Goal: Transaction & Acquisition: Purchase product/service

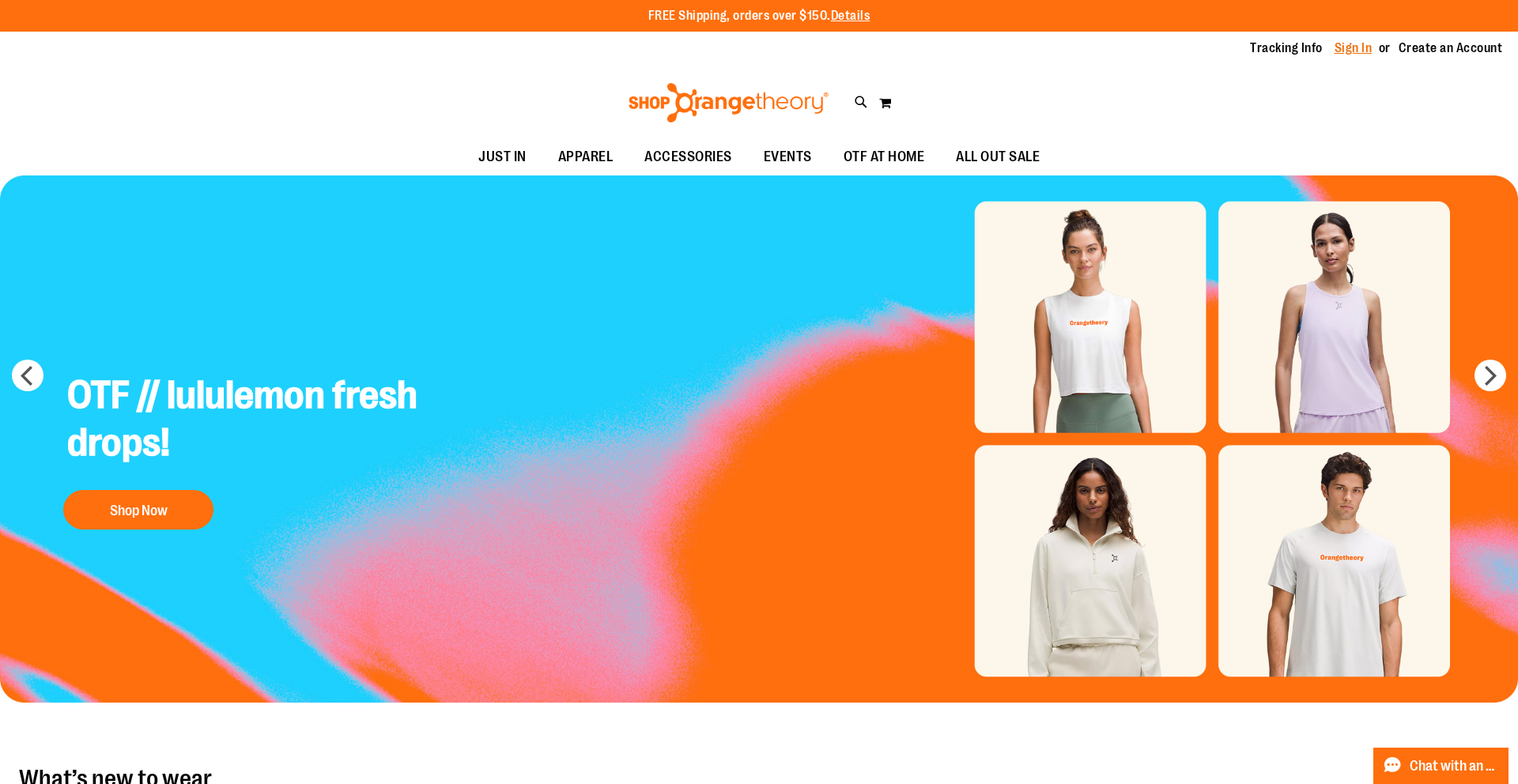
click at [1354, 53] on link "Sign In" at bounding box center [1353, 48] width 38 height 18
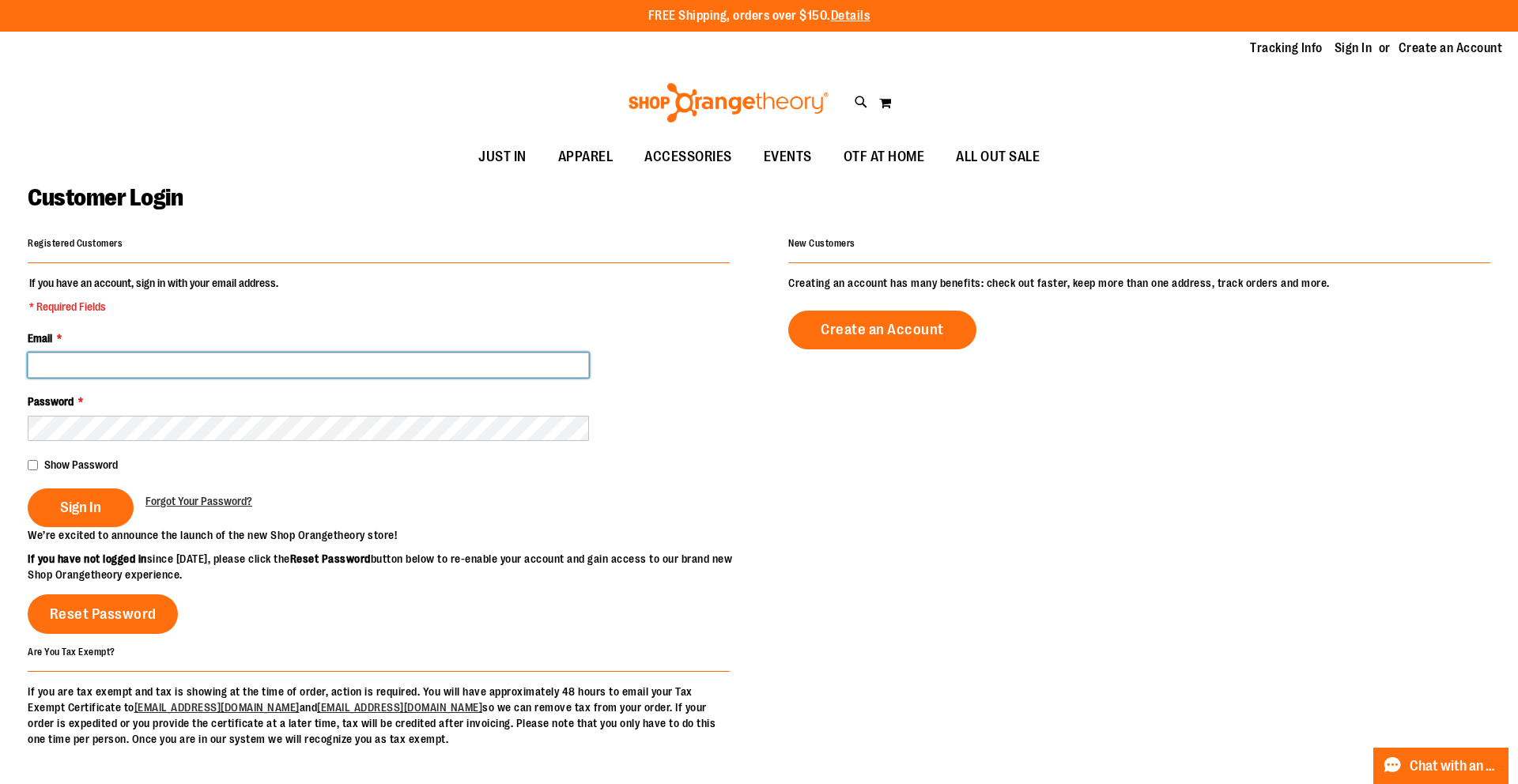
click at [221, 365] on input "Email *" at bounding box center [308, 366] width 561 height 25
type input "**********"
click at [27, 489] on button "Sign In" at bounding box center [80, 508] width 106 height 39
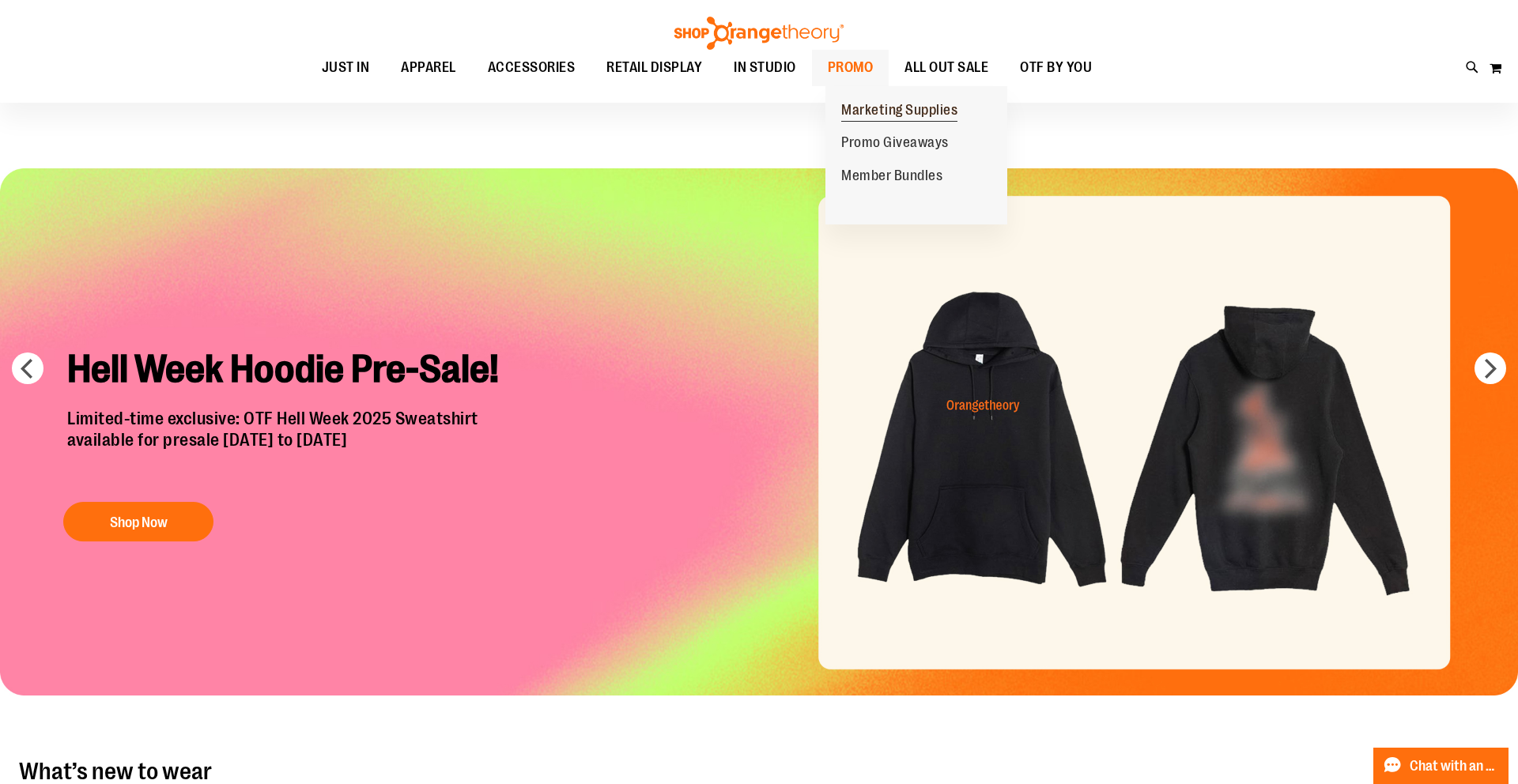
scroll to position [8, 0]
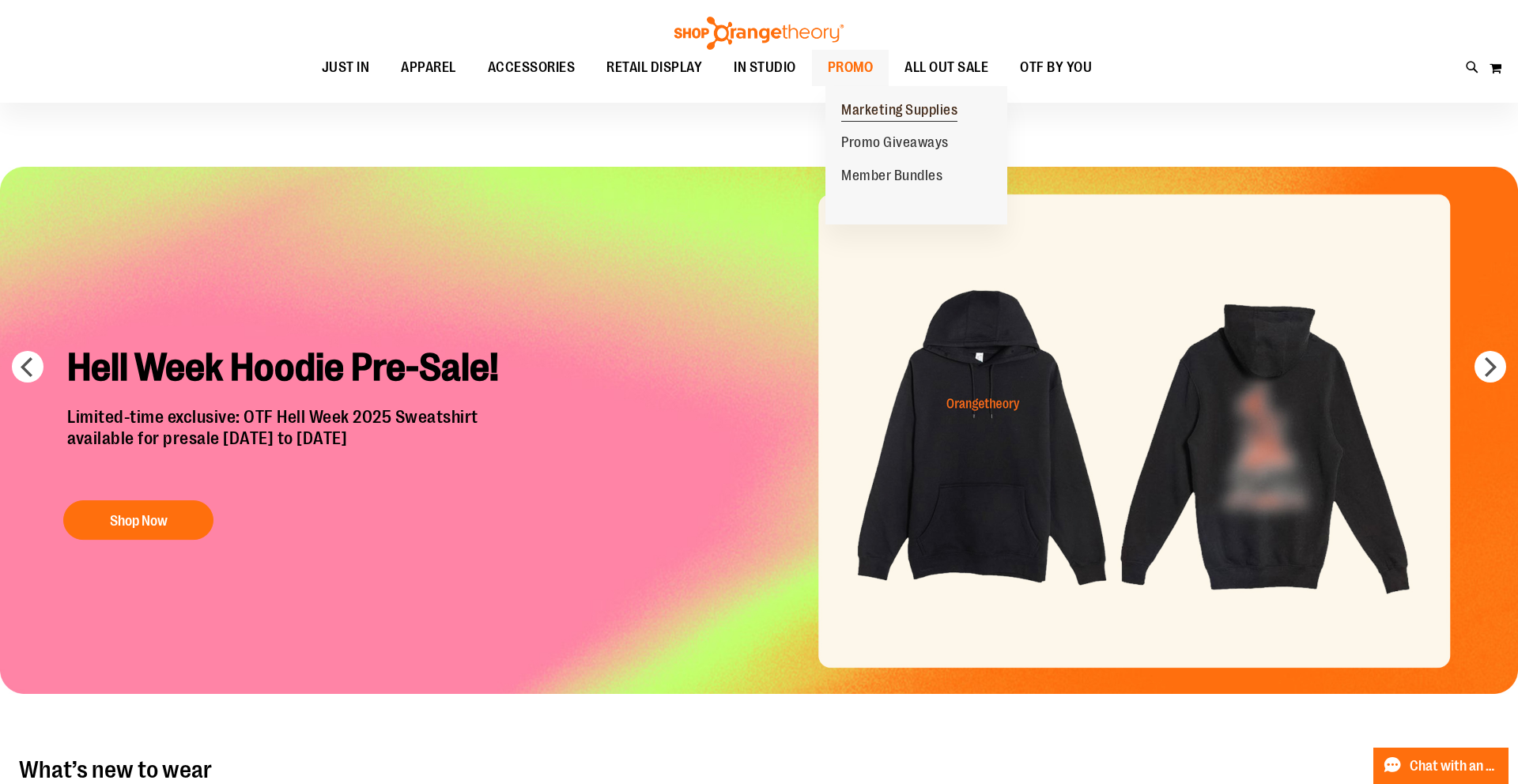
click at [863, 109] on span "Marketing Supplies" at bounding box center [899, 111] width 116 height 20
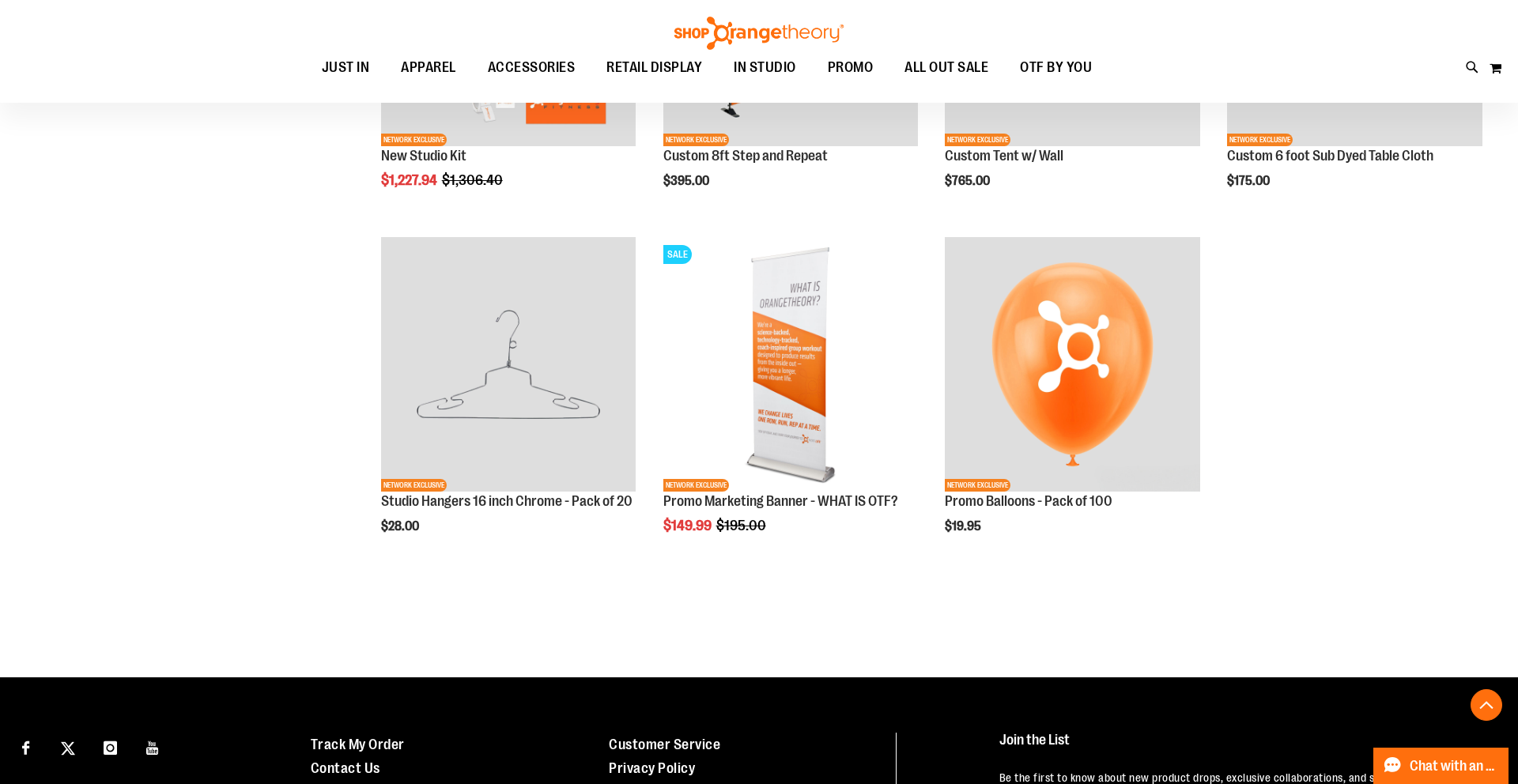
scroll to position [432, 0]
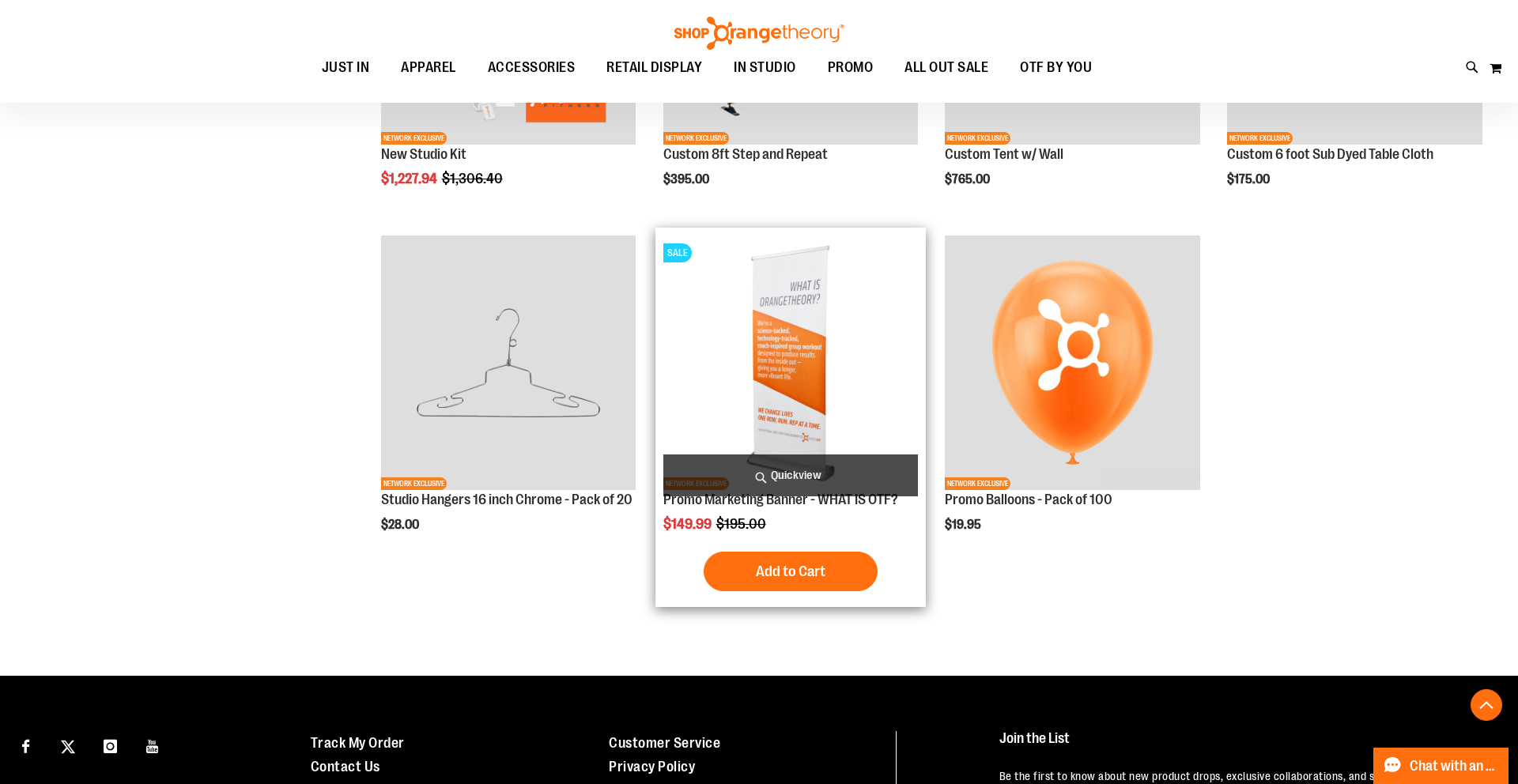
click at [802, 398] on img "product" at bounding box center [790, 363] width 255 height 255
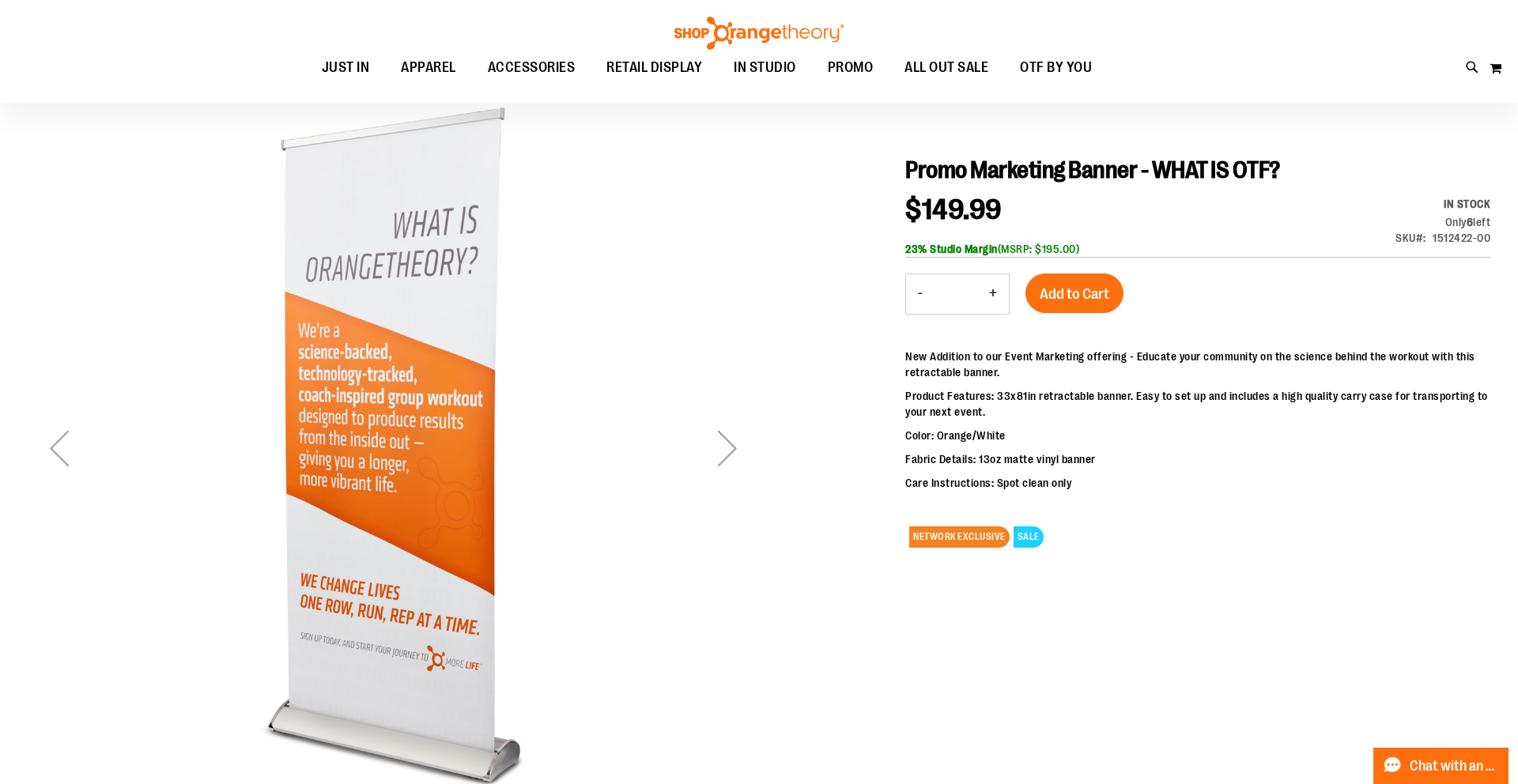
scroll to position [150, 0]
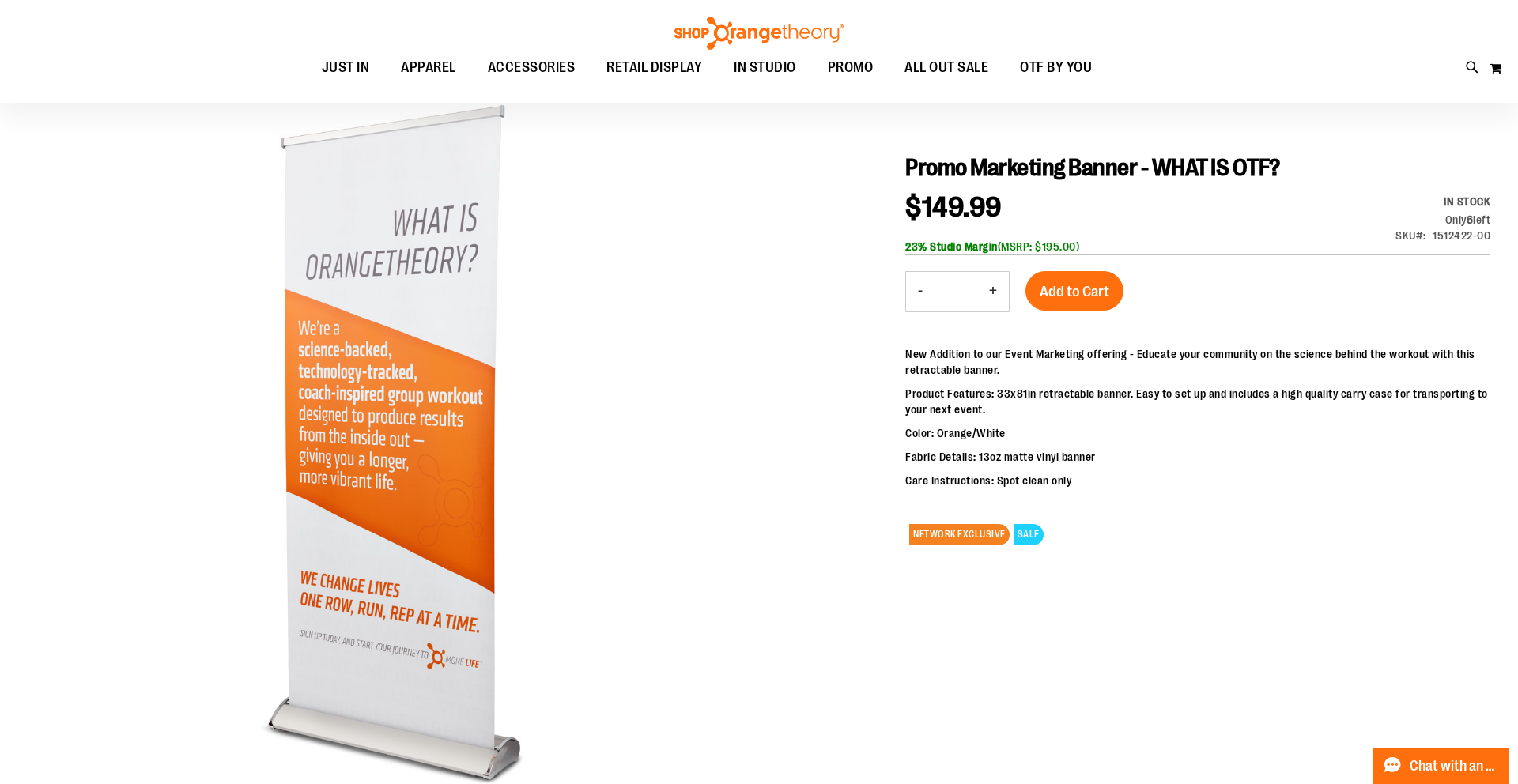
click at [778, 455] on div at bounding box center [758, 489] width 1462 height 817
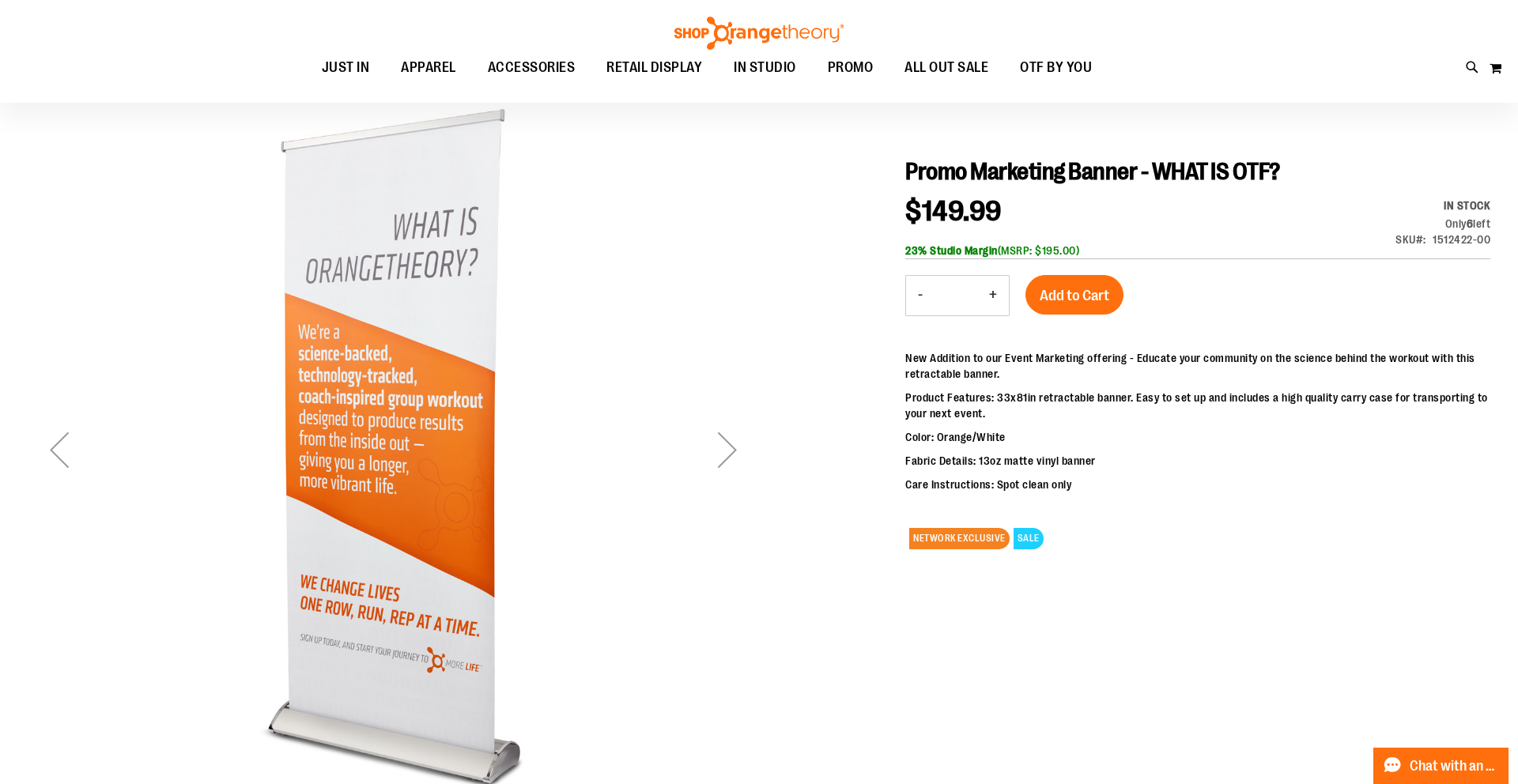
scroll to position [155, 0]
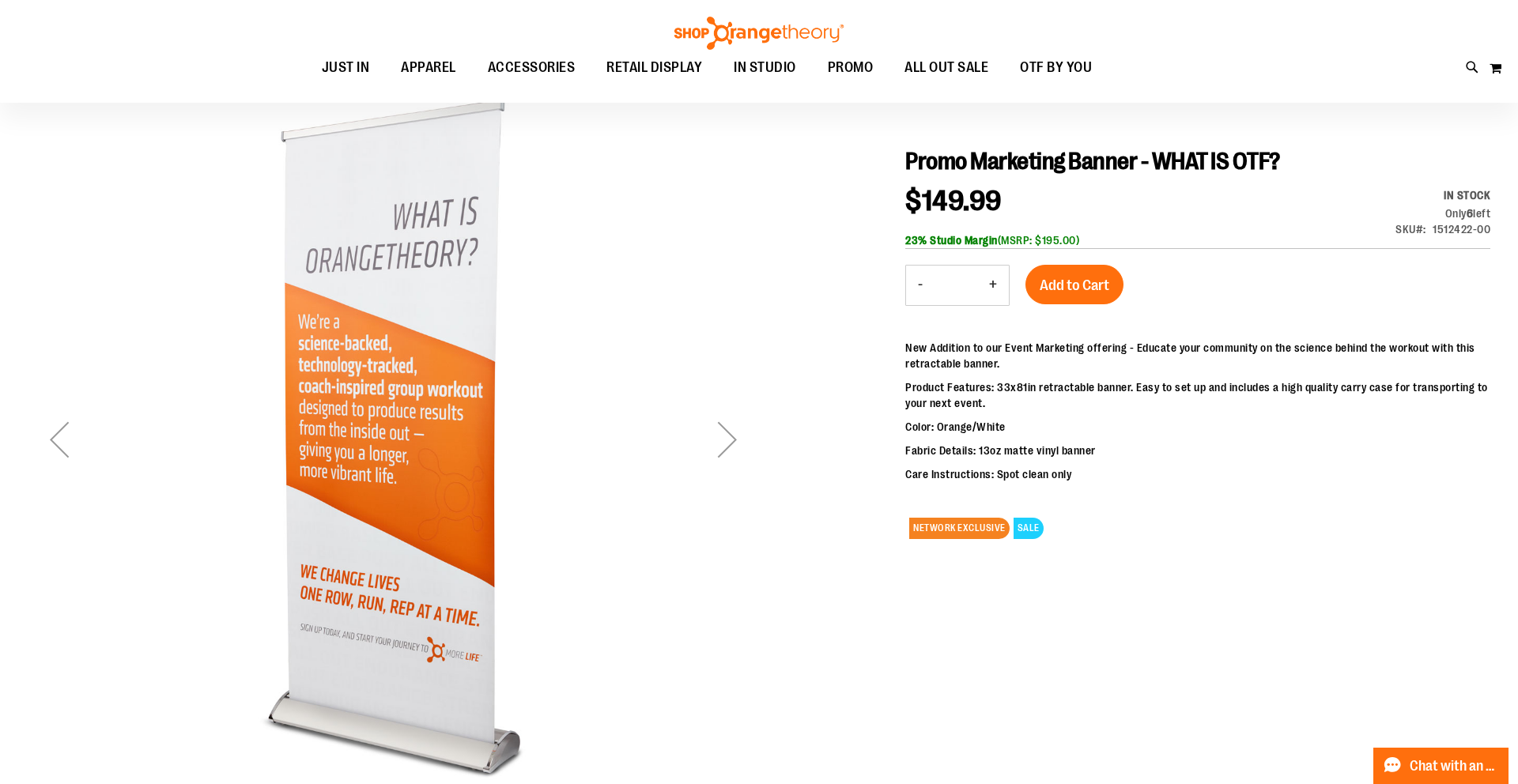
click at [747, 437] on div "Next" at bounding box center [727, 439] width 64 height 64
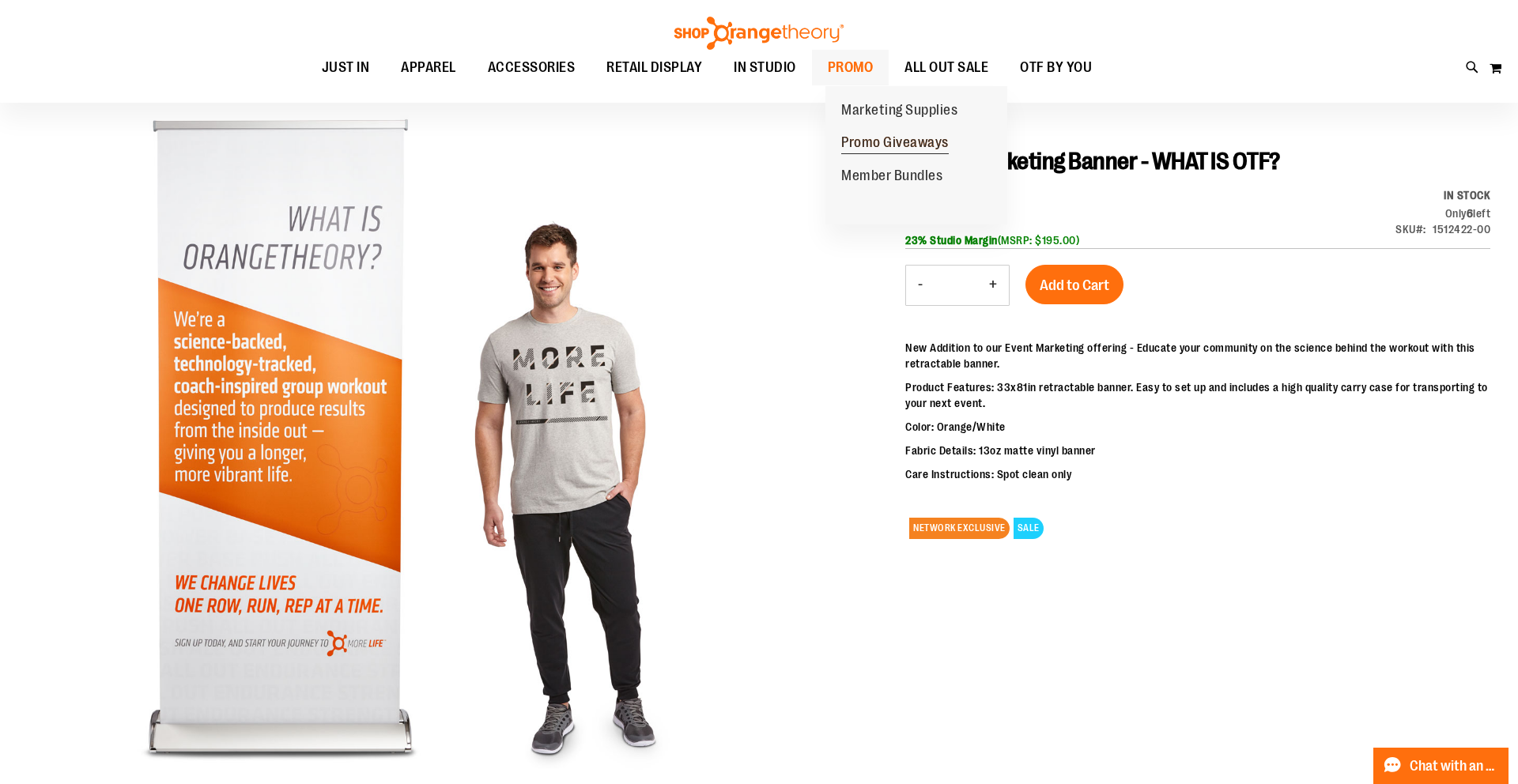
click at [890, 138] on span "Promo Giveaways" at bounding box center [895, 144] width 108 height 20
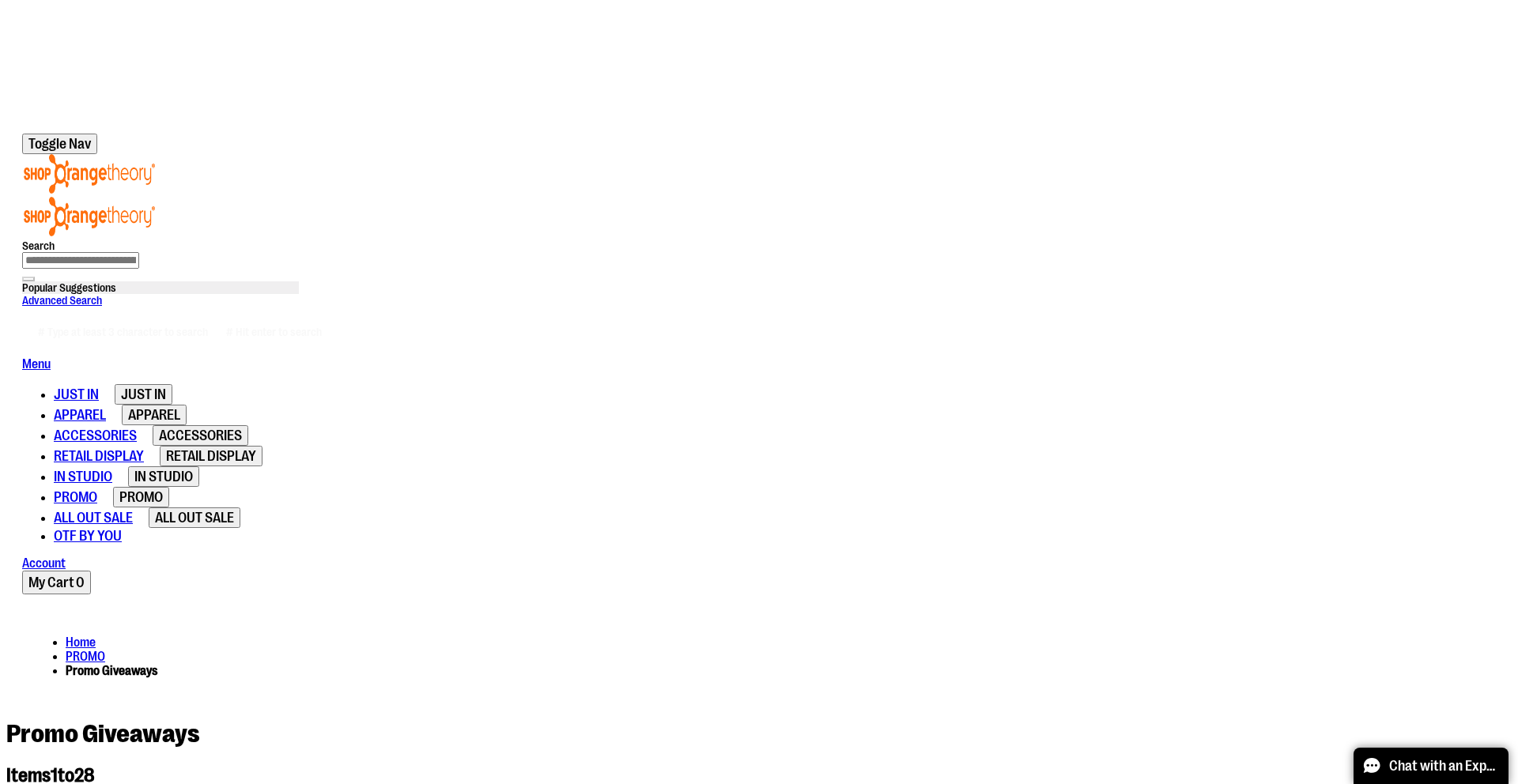
scroll to position [111, 0]
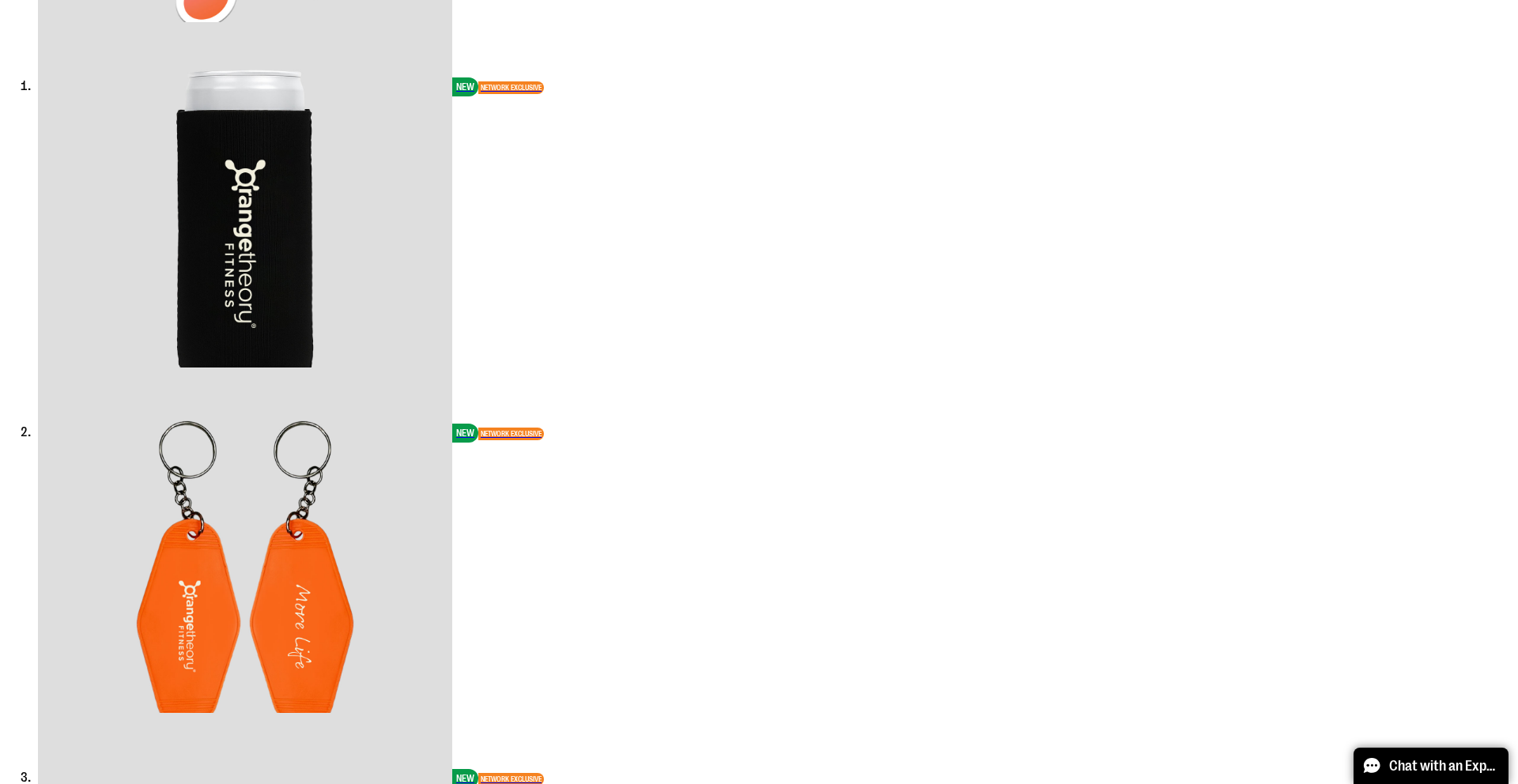
scroll to position [1353, 0]
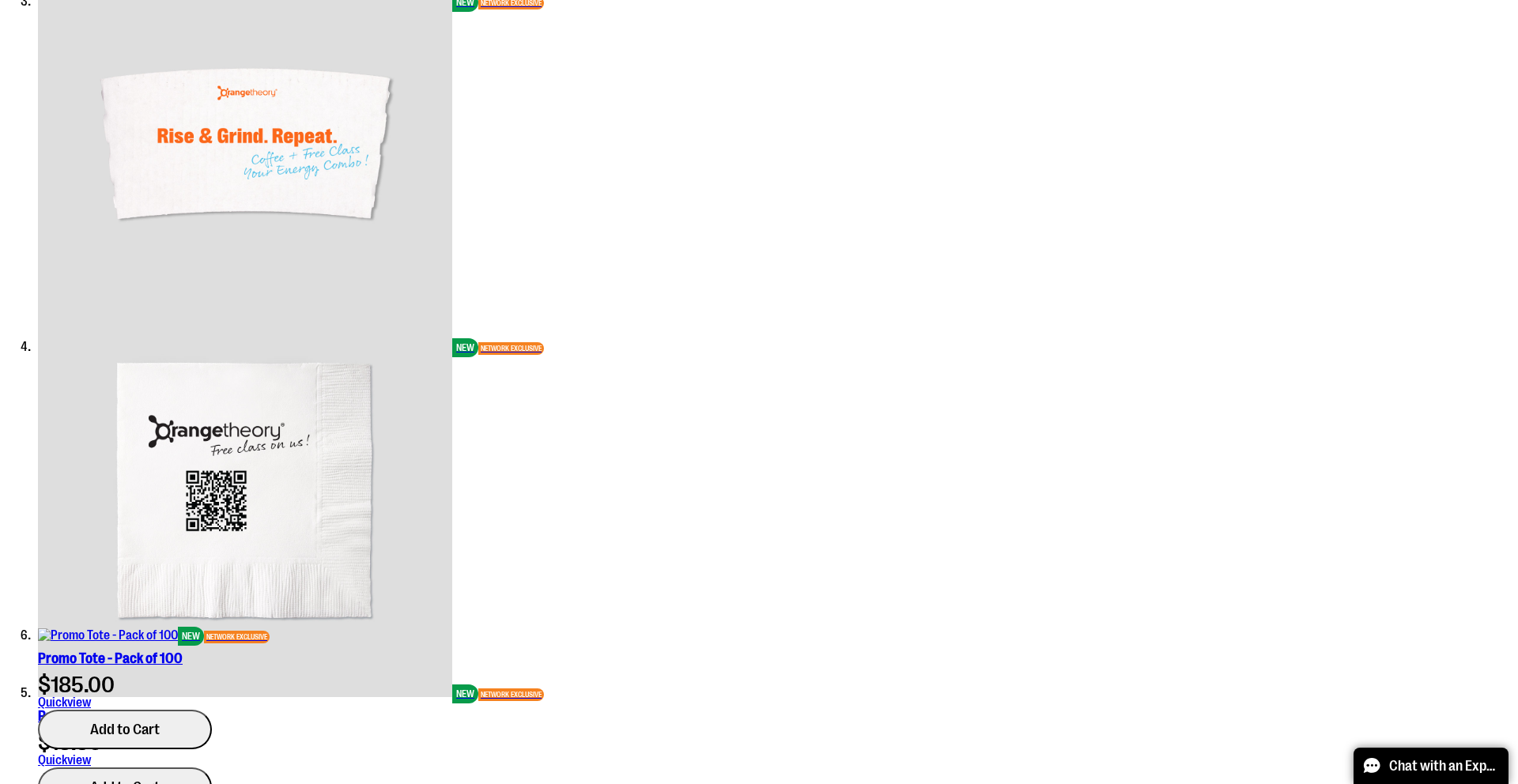
scroll to position [2051, 0]
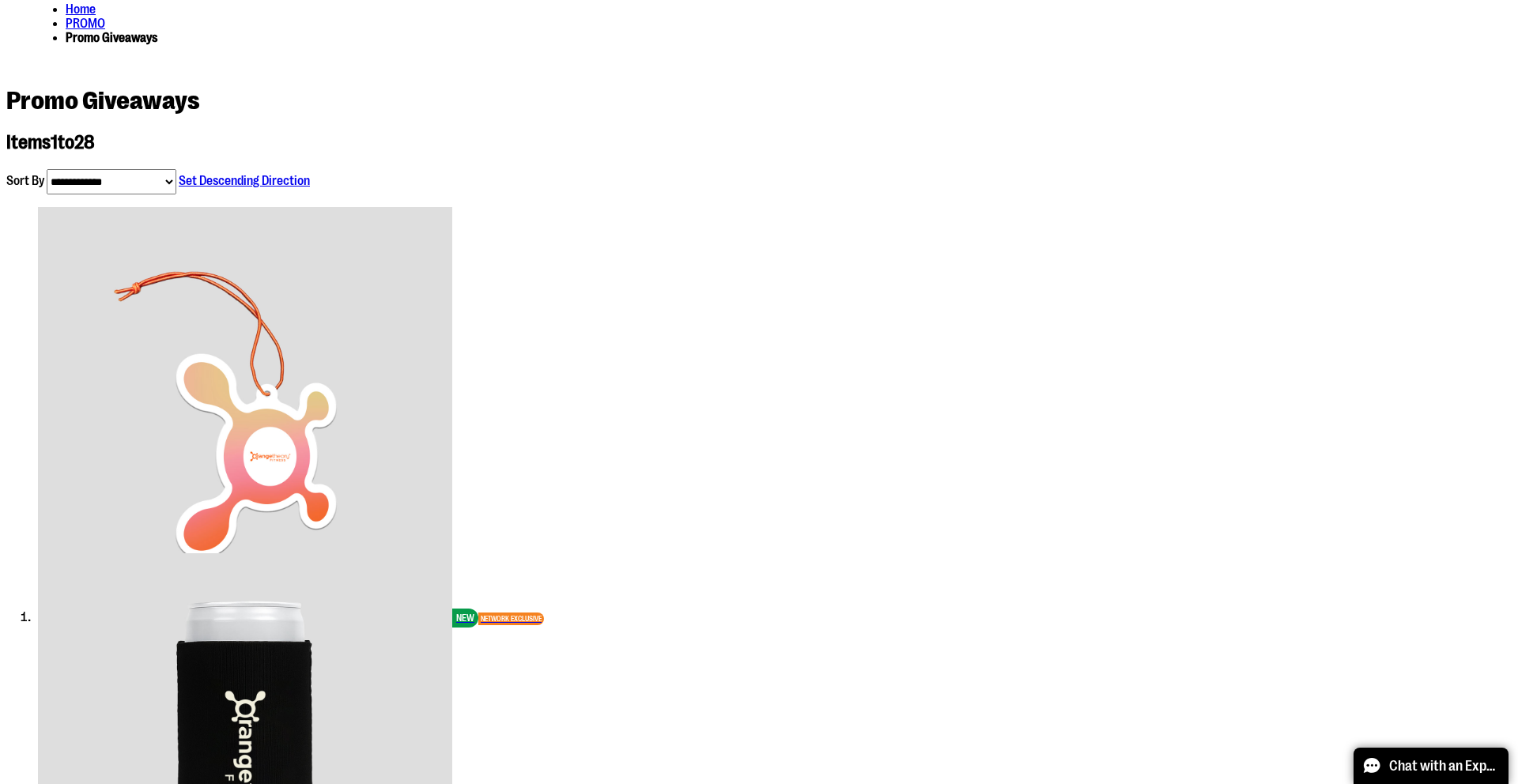
scroll to position [742, 0]
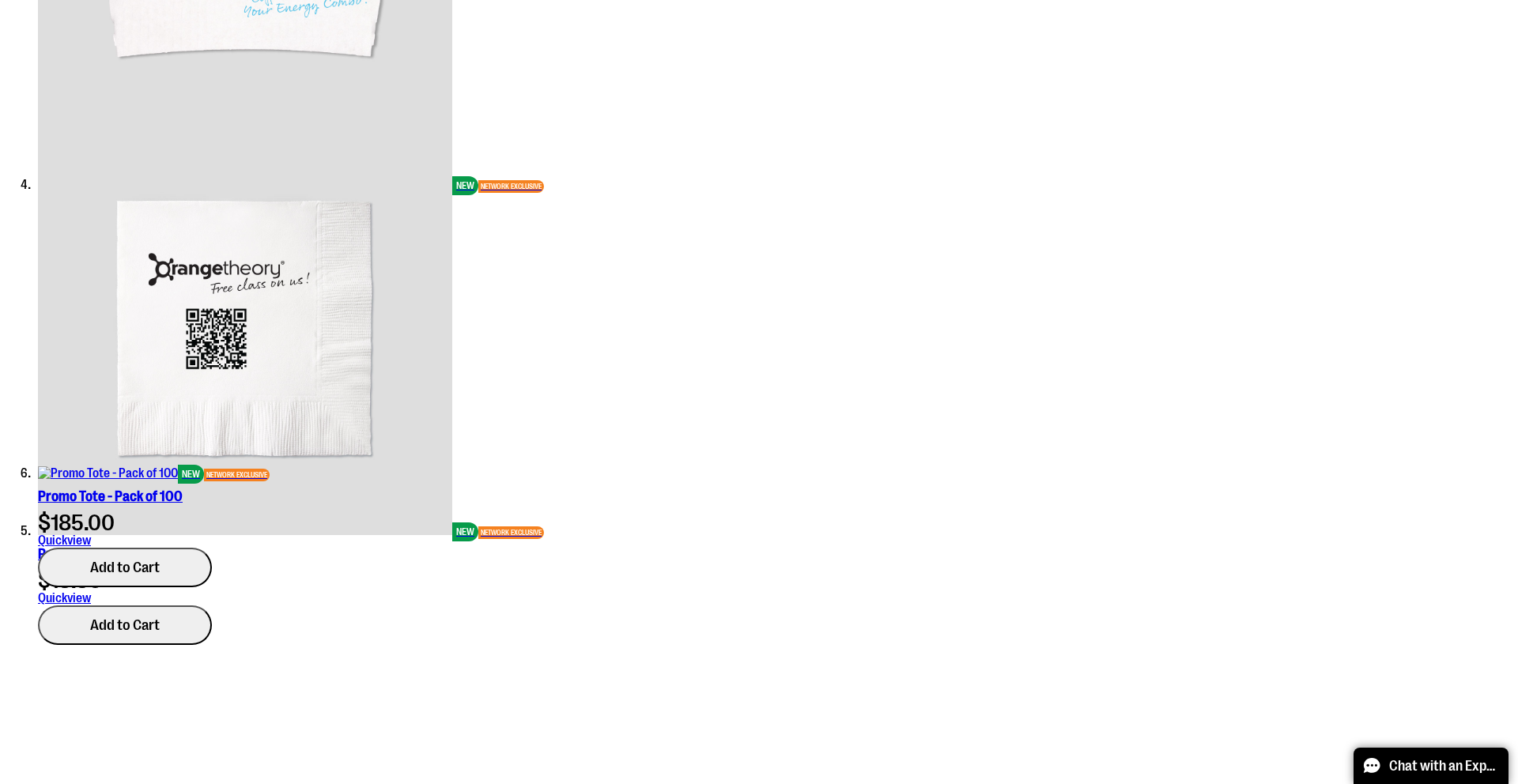
scroll to position [2347, 0]
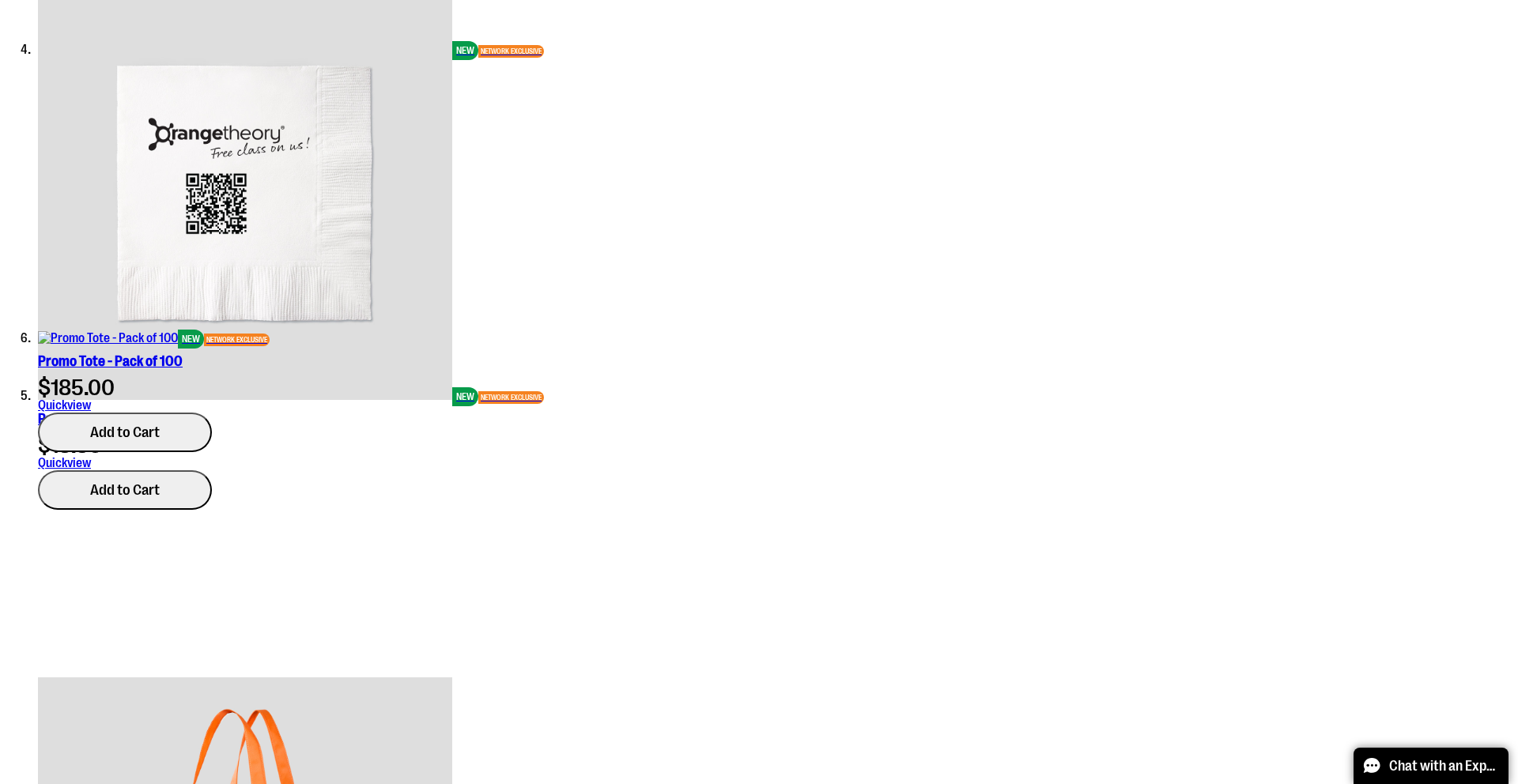
drag, startPoint x: 357, startPoint y: 336, endPoint x: 443, endPoint y: 337, distance: 86.0
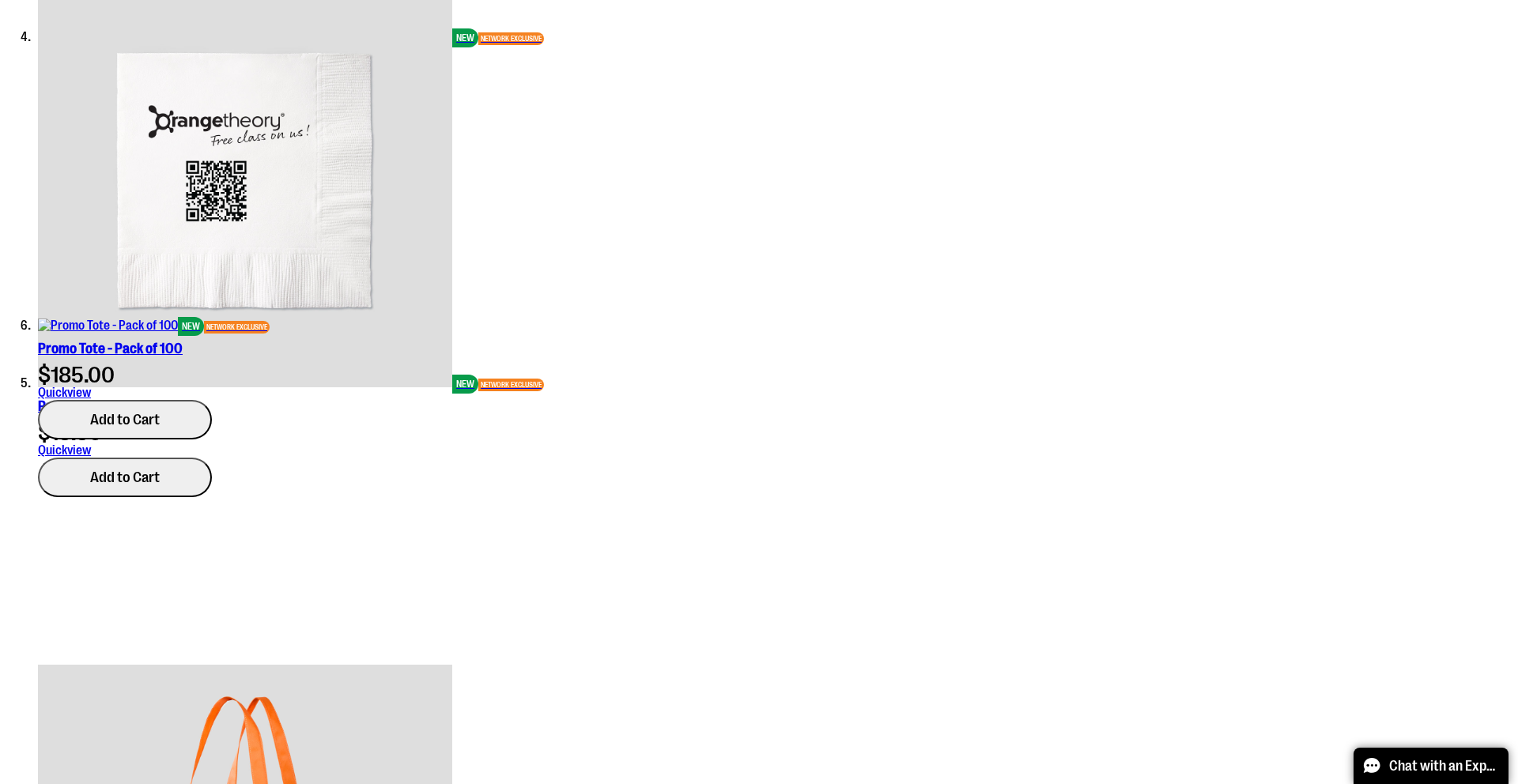
copy div "NETWORK EXCLUSIVE Promo Pen - Pack of 250 $198.00"
